Goal: Navigation & Orientation: Find specific page/section

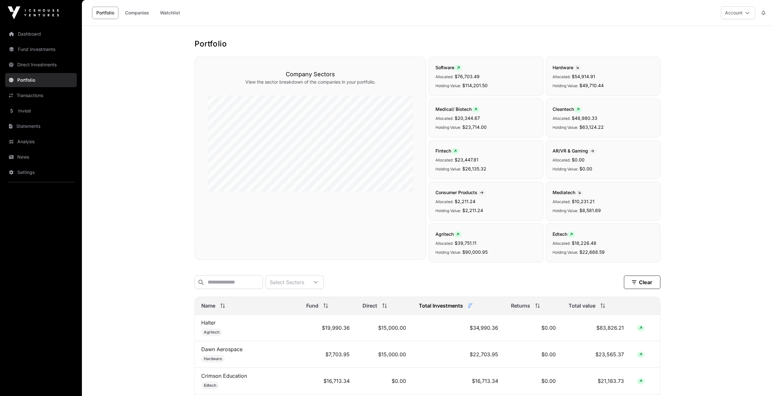
scroll to position [160, 0]
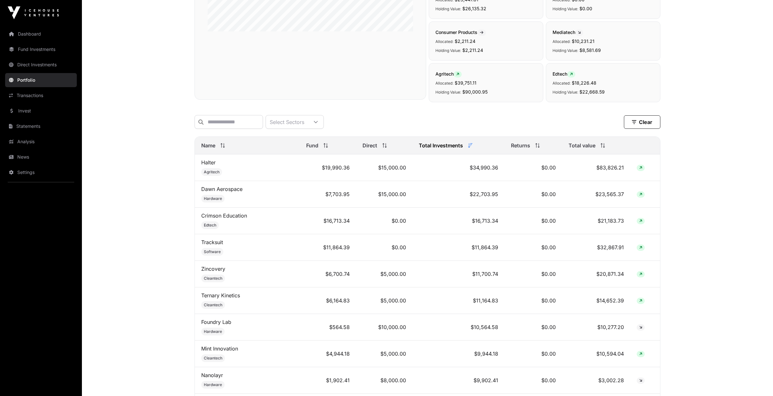
click at [27, 154] on link "News" at bounding box center [41, 157] width 72 height 14
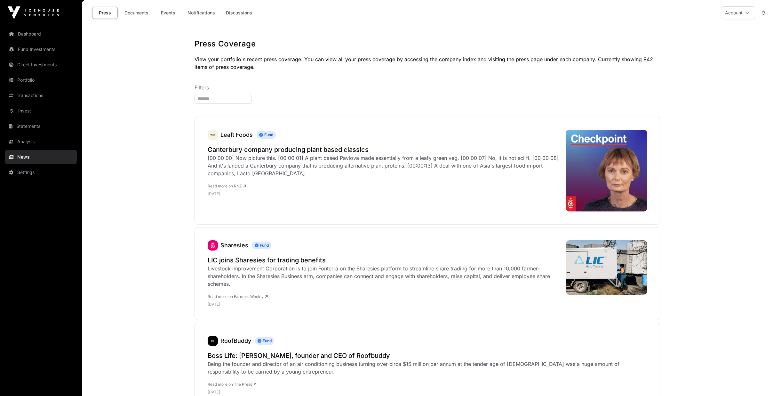
click at [163, 10] on link "Events" at bounding box center [168, 13] width 26 height 12
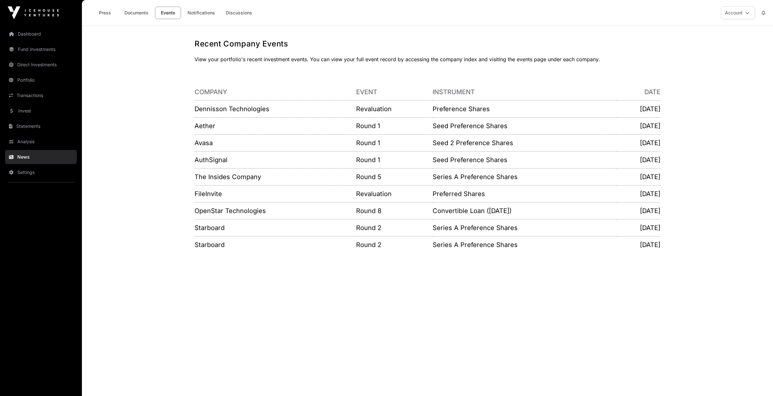
click at [205, 13] on link "Notifications" at bounding box center [201, 13] width 36 height 12
click at [29, 93] on link "Transactions" at bounding box center [41, 95] width 72 height 14
